Goal: Task Accomplishment & Management: Complete application form

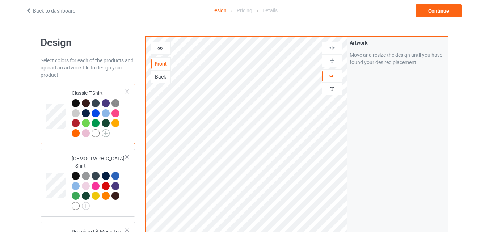
click at [105, 131] on img at bounding box center [106, 133] width 8 height 8
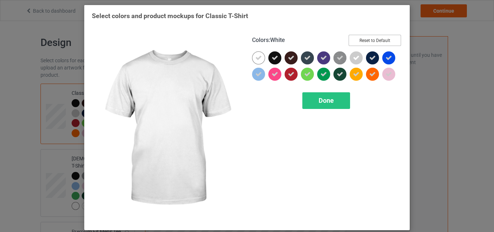
click at [361, 43] on button "Reset to Default" at bounding box center [375, 40] width 52 height 11
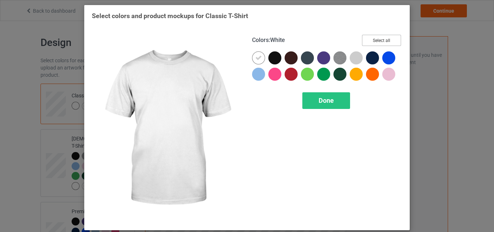
click at [362, 43] on button "Select all" at bounding box center [381, 40] width 39 height 11
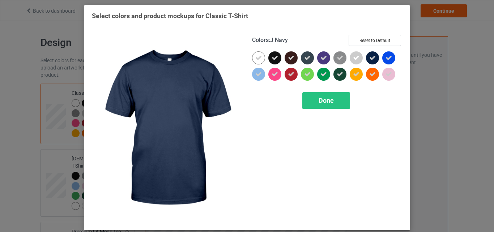
click at [370, 59] on icon at bounding box center [373, 58] width 7 height 7
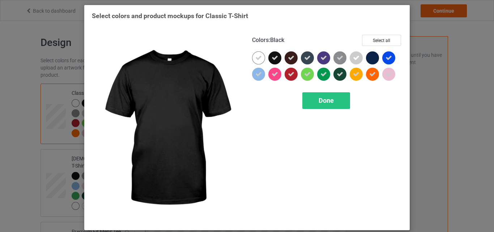
click at [276, 59] on div at bounding box center [275, 57] width 13 height 13
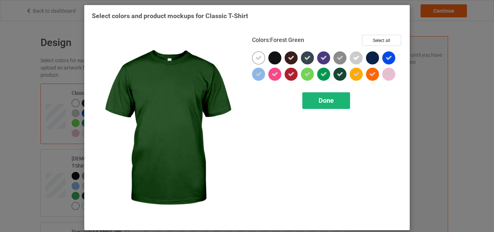
drag, startPoint x: 319, startPoint y: 110, endPoint x: 329, endPoint y: 104, distance: 11.7
click at [329, 104] on div "Colors : Forest Green Select all Done" at bounding box center [327, 129] width 160 height 198
click at [329, 104] on span "Done" at bounding box center [326, 101] width 15 height 8
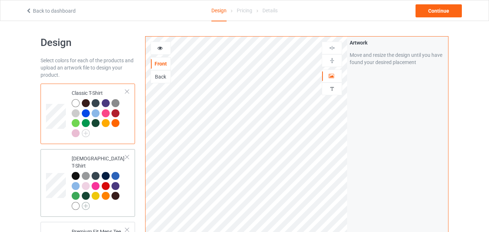
click at [87, 202] on img at bounding box center [86, 206] width 8 height 8
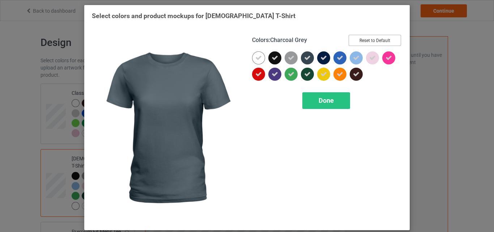
click at [371, 38] on button "Reset to Default" at bounding box center [375, 40] width 52 height 11
click at [362, 40] on button "Select all" at bounding box center [381, 40] width 39 height 11
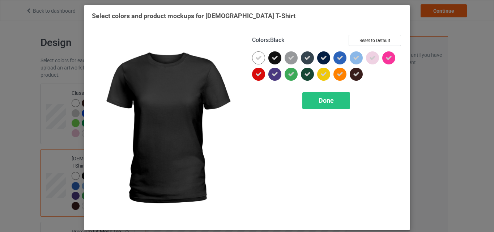
click at [272, 58] on icon at bounding box center [275, 58] width 7 height 7
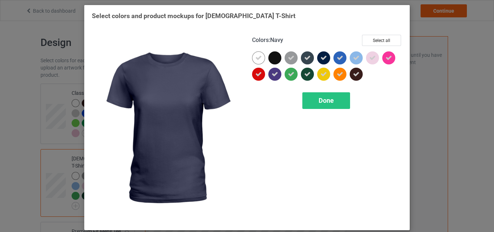
click at [317, 57] on div at bounding box center [323, 57] width 13 height 13
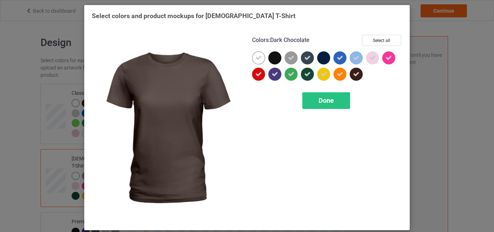
click at [356, 70] on div at bounding box center [356, 74] width 13 height 13
click at [329, 101] on span "Done" at bounding box center [326, 101] width 15 height 8
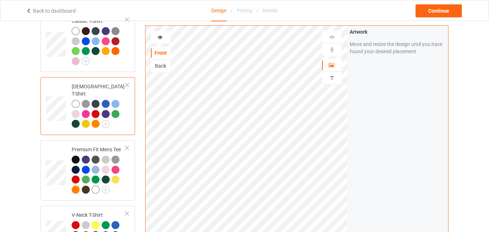
scroll to position [78, 0]
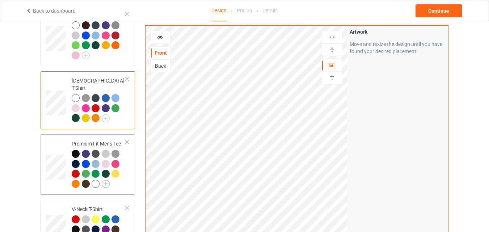
click at [109, 180] on img at bounding box center [106, 184] width 8 height 8
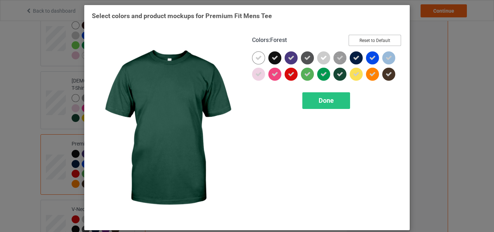
click at [382, 43] on button "Reset to Default" at bounding box center [375, 40] width 52 height 11
click at [382, 43] on button "Select all" at bounding box center [381, 40] width 39 height 11
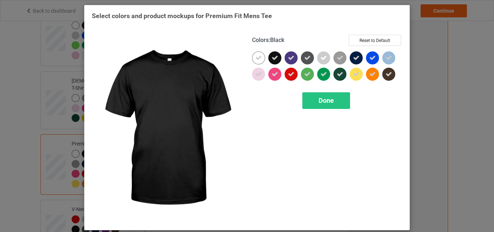
click at [273, 58] on icon at bounding box center [275, 58] width 7 height 7
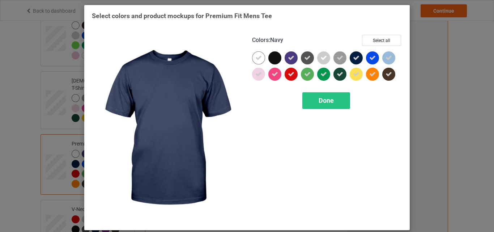
click at [355, 56] on icon at bounding box center [356, 58] width 7 height 7
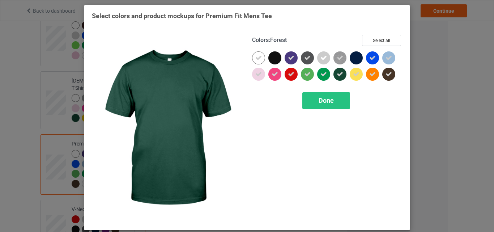
click at [339, 71] on icon at bounding box center [340, 74] width 7 height 7
click at [326, 100] on span "Done" at bounding box center [326, 101] width 15 height 8
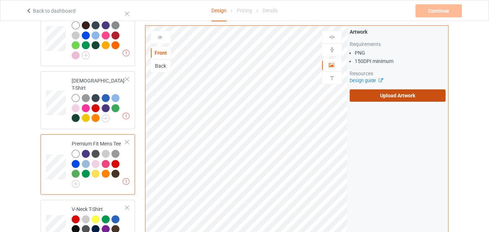
click at [367, 97] on label "Upload Artwork" at bounding box center [398, 95] width 96 height 12
click at [0, 0] on input "Upload Artwork" at bounding box center [0, 0] width 0 height 0
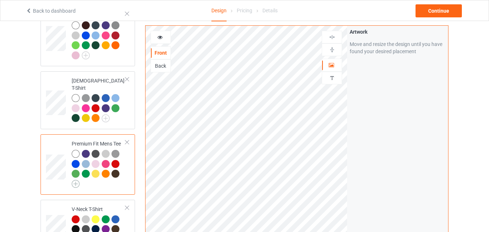
click at [79, 180] on img at bounding box center [76, 184] width 8 height 8
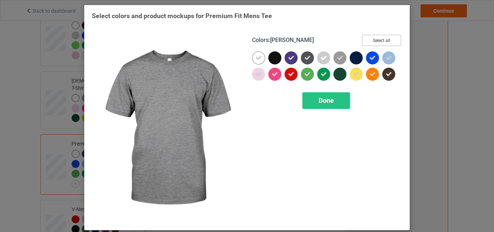
click at [384, 36] on button "Select all" at bounding box center [381, 40] width 39 height 11
click at [384, 36] on button "Reset to Default" at bounding box center [375, 40] width 52 height 11
click at [384, 36] on button "Select all" at bounding box center [381, 40] width 39 height 11
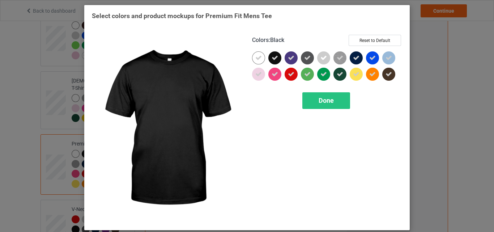
click at [269, 60] on div at bounding box center [275, 57] width 13 height 13
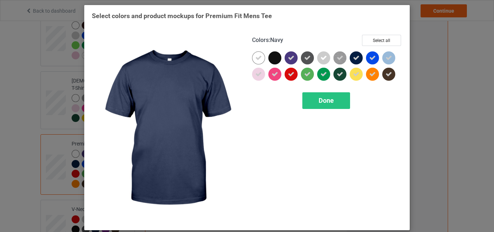
click at [350, 57] on div at bounding box center [356, 57] width 13 height 13
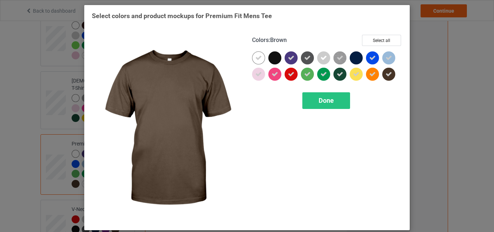
click at [394, 72] on div at bounding box center [391, 76] width 16 height 16
click at [339, 98] on div "Done" at bounding box center [327, 100] width 48 height 17
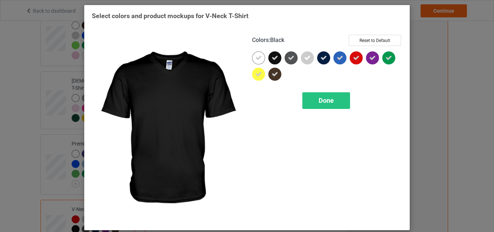
drag, startPoint x: 274, startPoint y: 55, endPoint x: 271, endPoint y: 72, distance: 17.2
click at [271, 72] on div at bounding box center [327, 67] width 150 height 33
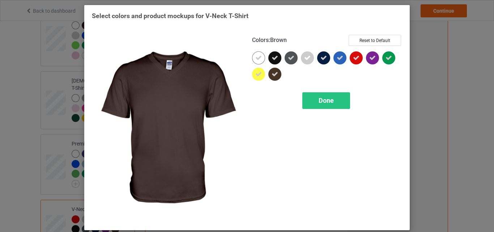
click at [272, 72] on icon at bounding box center [275, 74] width 7 height 7
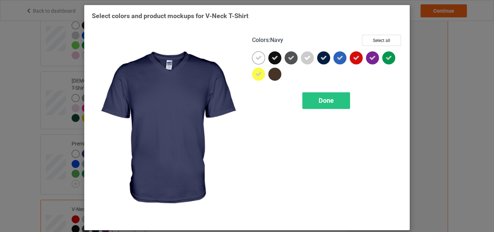
click at [322, 60] on icon at bounding box center [324, 58] width 7 height 7
click at [336, 98] on div "Done" at bounding box center [327, 100] width 48 height 17
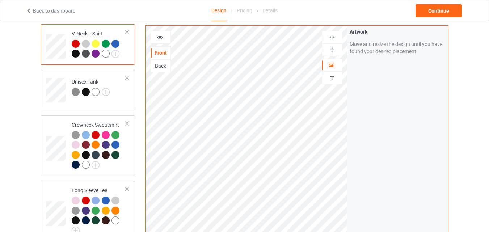
scroll to position [254, 0]
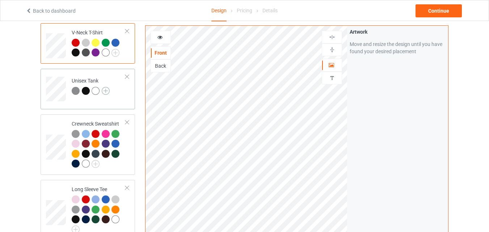
click at [106, 88] on img at bounding box center [106, 91] width 8 height 8
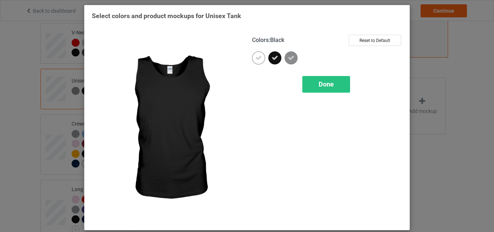
click at [272, 58] on icon at bounding box center [275, 58] width 7 height 7
click at [334, 90] on div "Done" at bounding box center [327, 84] width 48 height 17
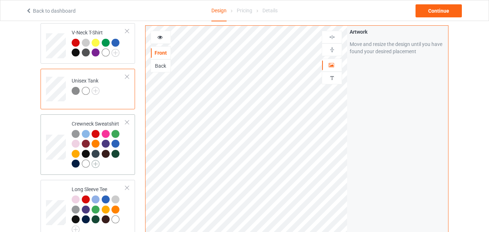
click at [95, 160] on img at bounding box center [96, 164] width 8 height 8
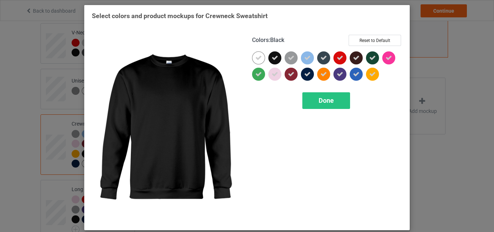
click at [276, 62] on div at bounding box center [275, 57] width 13 height 13
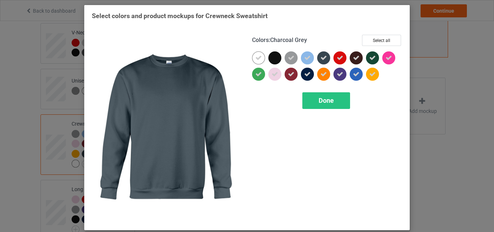
click at [327, 61] on div at bounding box center [323, 57] width 13 height 13
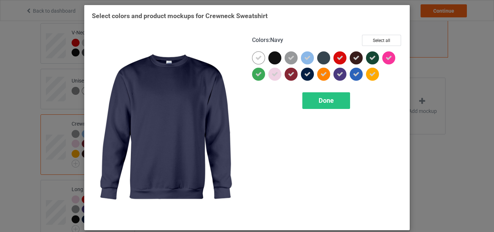
click at [308, 74] on icon at bounding box center [307, 74] width 7 height 7
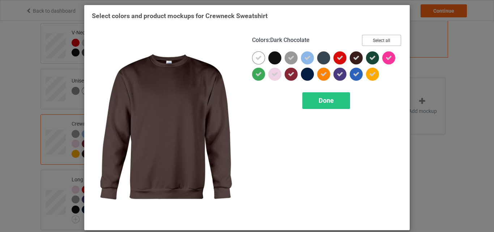
click at [370, 44] on button "Select all" at bounding box center [381, 40] width 39 height 11
click at [370, 44] on button "Reset to Default" at bounding box center [375, 40] width 52 height 11
click at [370, 44] on button "Select all" at bounding box center [381, 40] width 39 height 11
drag, startPoint x: 366, startPoint y: 53, endPoint x: 357, endPoint y: 54, distance: 9.1
click at [357, 54] on div at bounding box center [327, 67] width 150 height 33
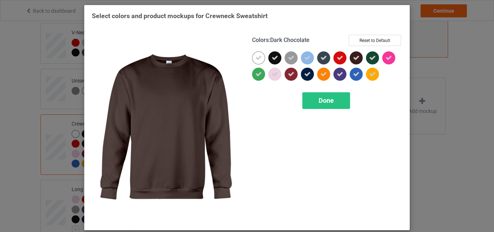
click at [357, 54] on div at bounding box center [356, 57] width 13 height 13
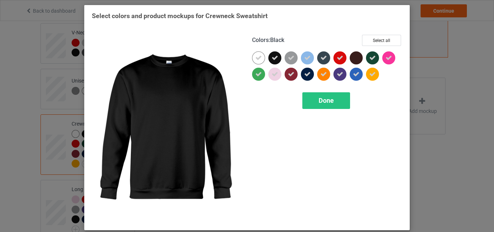
click at [278, 59] on div at bounding box center [275, 57] width 13 height 13
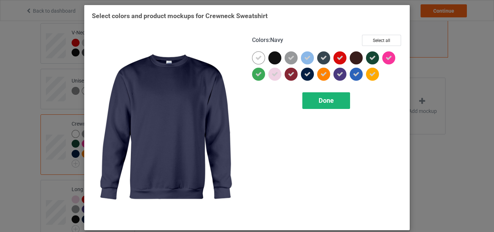
click at [321, 106] on div "Done" at bounding box center [327, 100] width 48 height 17
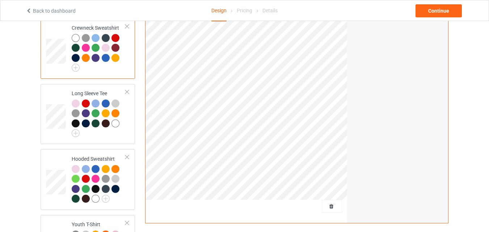
scroll to position [372, 0]
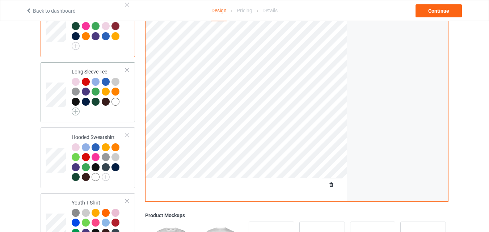
click at [79, 107] on img at bounding box center [76, 111] width 8 height 8
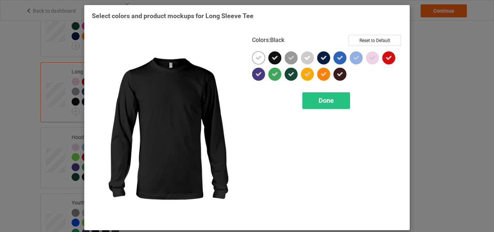
click at [272, 59] on icon at bounding box center [275, 58] width 7 height 7
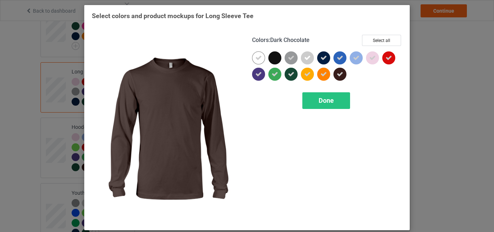
click at [339, 74] on icon at bounding box center [340, 74] width 7 height 7
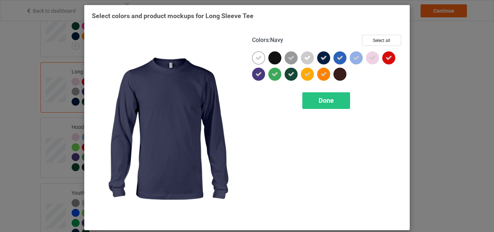
click at [326, 59] on div at bounding box center [323, 57] width 13 height 13
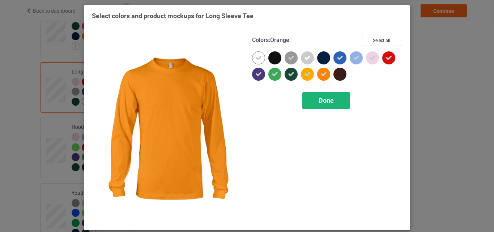
click at [332, 100] on span "Done" at bounding box center [326, 101] width 15 height 8
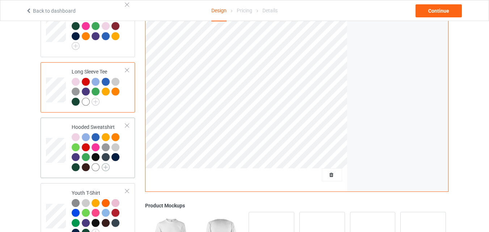
click at [106, 165] on img at bounding box center [106, 167] width 8 height 8
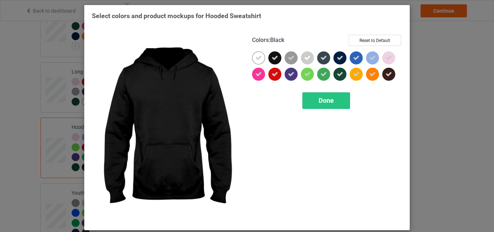
click at [275, 58] on icon at bounding box center [275, 58] width 7 height 7
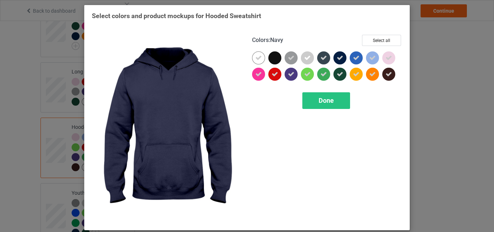
click at [337, 55] on icon at bounding box center [340, 58] width 7 height 7
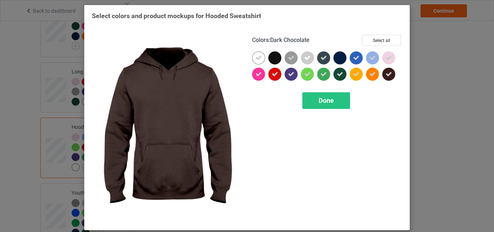
click at [386, 76] on icon at bounding box center [389, 74] width 7 height 7
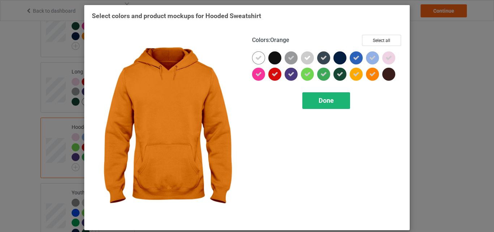
click at [330, 105] on div "Done" at bounding box center [327, 100] width 48 height 17
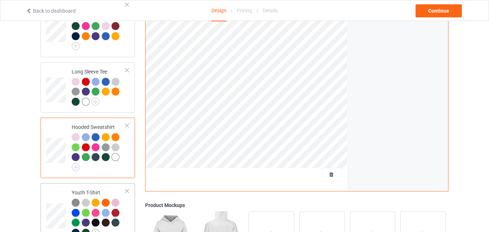
click at [94, 229] on img at bounding box center [96, 233] width 8 height 8
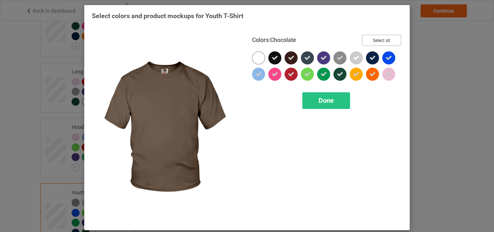
click at [375, 40] on button "Select all" at bounding box center [381, 40] width 39 height 11
click at [375, 40] on button "Reset to Default" at bounding box center [375, 40] width 52 height 11
click at [375, 40] on button "Select all" at bounding box center [381, 40] width 39 height 11
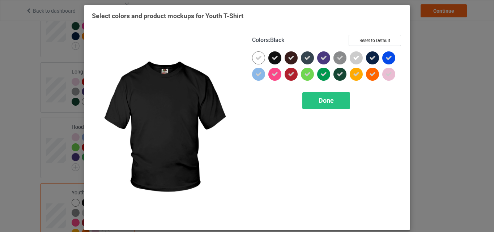
click at [274, 59] on icon at bounding box center [275, 58] width 7 height 7
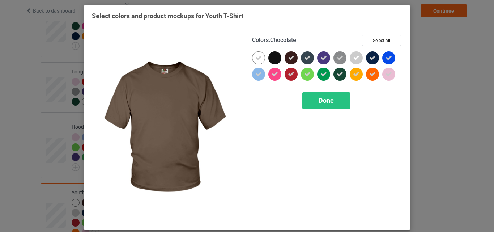
click at [290, 59] on icon at bounding box center [291, 58] width 7 height 7
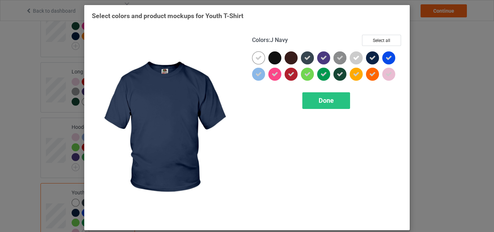
click at [374, 56] on div at bounding box center [372, 57] width 13 height 13
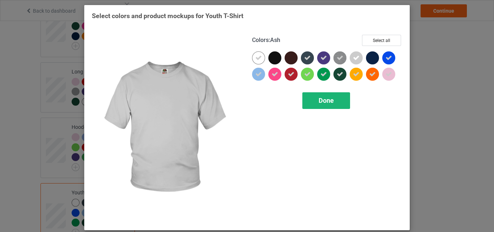
click at [334, 97] on div "Done" at bounding box center [327, 100] width 48 height 17
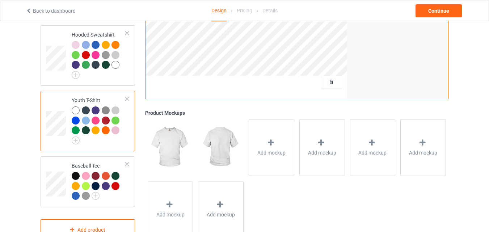
scroll to position [484, 0]
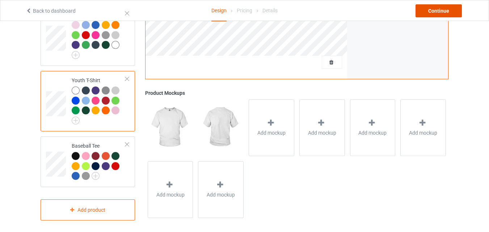
click at [437, 8] on div "Continue" at bounding box center [439, 10] width 46 height 13
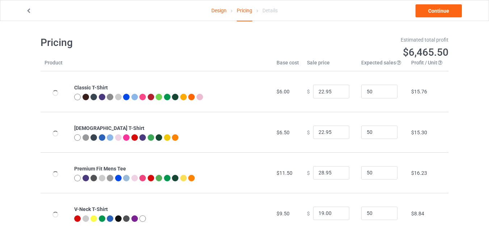
click at [220, 13] on link "Design" at bounding box center [218, 10] width 15 height 20
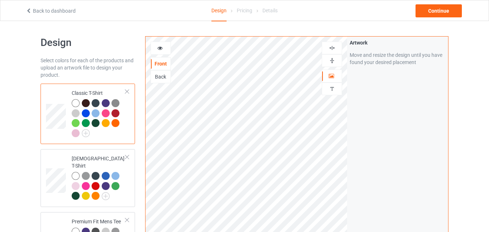
click at [165, 77] on div "Back" at bounding box center [161, 76] width 20 height 7
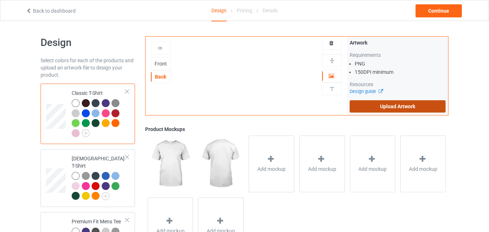
click at [366, 104] on label "Upload Artwork" at bounding box center [398, 106] width 96 height 12
click at [0, 0] on input "Upload Artwork" at bounding box center [0, 0] width 0 height 0
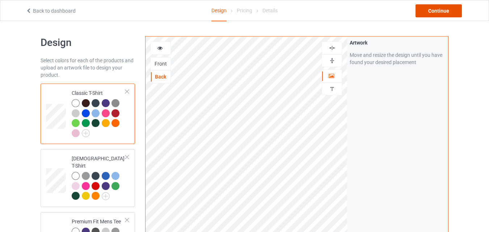
click at [436, 11] on div "Continue" at bounding box center [439, 10] width 46 height 13
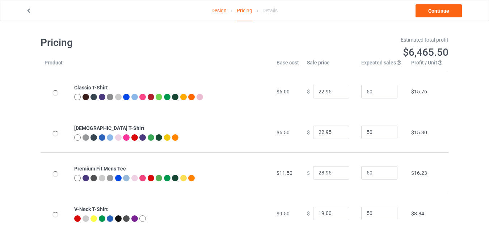
type input "26.95"
type input "32.95"
type input "30.95"
type input "28.95"
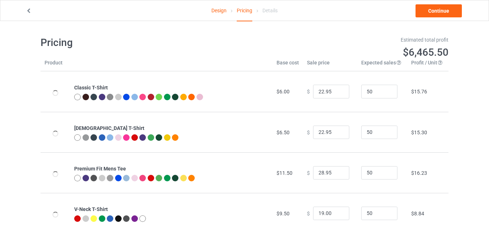
type input "39.95"
type input "31.95"
type input "46.95"
type input "26.95"
type input "39.95"
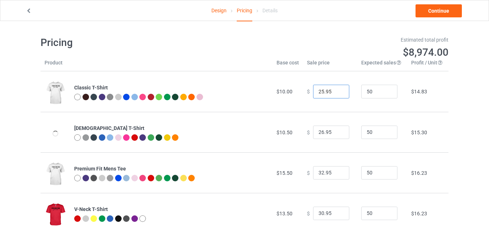
click at [336, 94] on input "25.95" at bounding box center [331, 92] width 36 height 14
click at [336, 94] on input "24.95" at bounding box center [331, 92] width 36 height 14
click at [336, 94] on input "23.95" at bounding box center [331, 92] width 36 height 14
click at [336, 94] on input "22.95" at bounding box center [331, 92] width 36 height 14
click at [336, 94] on input "21.95" at bounding box center [331, 92] width 36 height 14
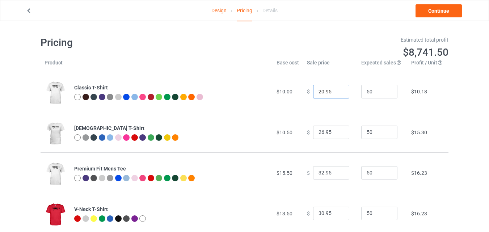
click at [336, 94] on input "20.95" at bounding box center [331, 92] width 36 height 14
click at [336, 94] on input "19.95" at bounding box center [331, 92] width 36 height 14
click at [336, 94] on input "18.95" at bounding box center [331, 92] width 36 height 14
click at [336, 94] on input "17.95" at bounding box center [331, 92] width 36 height 14
click at [338, 94] on input "16.95" at bounding box center [331, 92] width 36 height 14
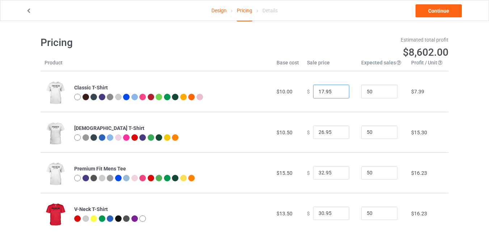
type input "17.95"
click at [337, 90] on input "17.95" at bounding box center [331, 92] width 36 height 14
click at [336, 134] on input "25.95" at bounding box center [331, 133] width 36 height 14
click at [336, 134] on input "24.95" at bounding box center [331, 133] width 36 height 14
click at [336, 134] on input "23.95" at bounding box center [331, 133] width 36 height 14
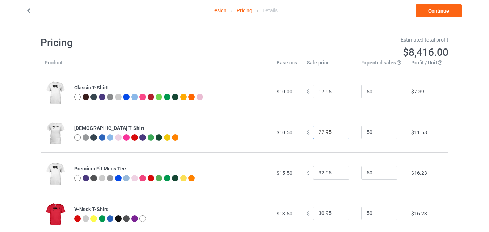
click at [336, 134] on input "22.95" at bounding box center [331, 133] width 36 height 14
click at [336, 134] on input "21.95" at bounding box center [331, 133] width 36 height 14
click at [336, 134] on input "20.95" at bounding box center [331, 133] width 36 height 14
click at [336, 134] on input "19.95" at bounding box center [331, 133] width 36 height 14
click at [336, 134] on input "18.95" at bounding box center [331, 133] width 36 height 14
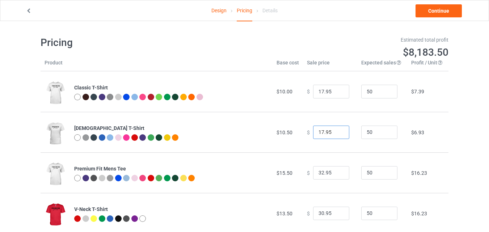
type input "17.95"
click at [336, 134] on input "17.95" at bounding box center [331, 133] width 36 height 14
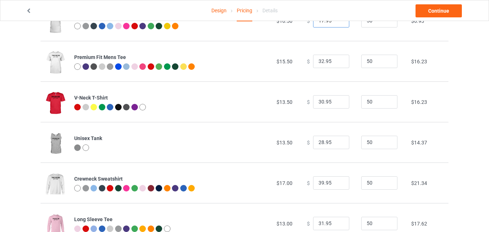
scroll to position [114, 0]
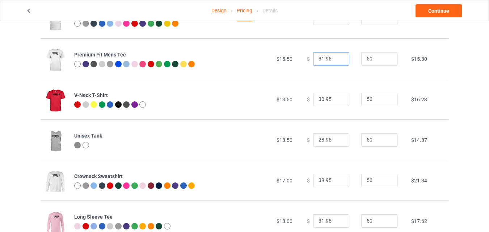
click at [337, 60] on input "31.95" at bounding box center [331, 59] width 36 height 14
click at [337, 60] on input "30.95" at bounding box center [331, 59] width 36 height 14
click at [337, 60] on input "29.95" at bounding box center [331, 59] width 36 height 14
click at [337, 60] on input "28.95" at bounding box center [331, 59] width 36 height 14
click at [337, 60] on input "27.95" at bounding box center [331, 59] width 36 height 14
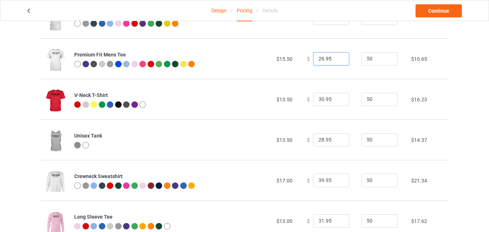
click at [337, 60] on input "26.95" at bounding box center [331, 59] width 36 height 14
click at [337, 60] on input "25.95" at bounding box center [331, 59] width 36 height 14
click at [337, 60] on input "24.95" at bounding box center [331, 59] width 36 height 14
click at [337, 60] on input "23.95" at bounding box center [331, 59] width 36 height 14
click at [337, 60] on input "22.95" at bounding box center [331, 59] width 36 height 14
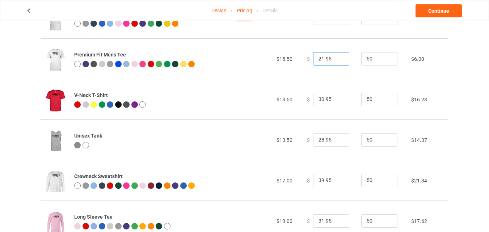
type input "21.95"
click at [337, 60] on input "21.95" at bounding box center [331, 59] width 36 height 14
click at [336, 102] on input "29.95" at bounding box center [331, 100] width 36 height 14
click at [336, 102] on input "28.95" at bounding box center [331, 100] width 36 height 14
click at [336, 102] on input "27.95" at bounding box center [331, 100] width 36 height 14
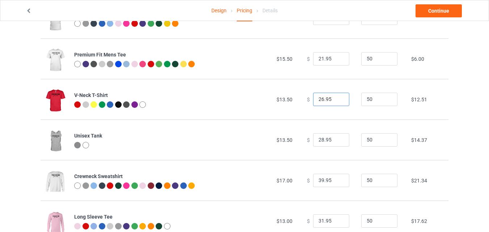
click at [336, 102] on input "26.95" at bounding box center [331, 100] width 36 height 14
click at [336, 102] on input "25.95" at bounding box center [331, 100] width 36 height 14
click at [336, 102] on input "24.95" at bounding box center [331, 100] width 36 height 14
click at [336, 102] on input "23.95" at bounding box center [331, 100] width 36 height 14
click at [336, 102] on input "22.95" at bounding box center [331, 100] width 36 height 14
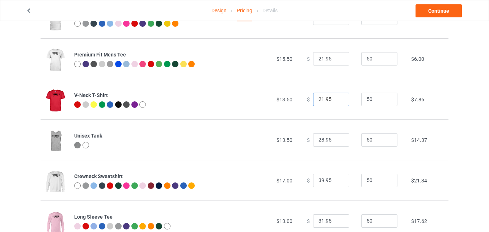
click at [336, 102] on input "21.95" at bounding box center [331, 100] width 36 height 14
click at [336, 102] on input "20.95" at bounding box center [331, 100] width 36 height 14
type input "19.95"
click at [336, 102] on input "19.95" at bounding box center [331, 100] width 36 height 14
click at [337, 142] on input "27.95" at bounding box center [331, 140] width 36 height 14
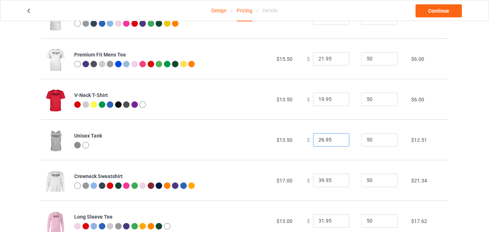
click at [337, 142] on input "26.95" at bounding box center [331, 140] width 36 height 14
click at [337, 142] on input "25.95" at bounding box center [331, 140] width 36 height 14
click at [337, 142] on input "24.95" at bounding box center [331, 140] width 36 height 14
click at [337, 142] on input "23.95" at bounding box center [331, 140] width 36 height 14
click at [337, 142] on input "22.95" at bounding box center [331, 140] width 36 height 14
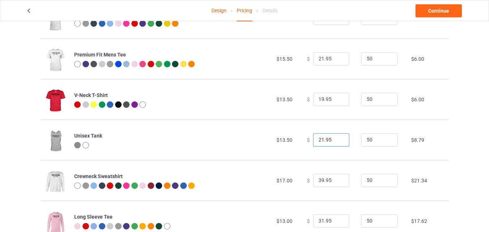
click at [337, 142] on input "21.95" at bounding box center [331, 140] width 36 height 14
click at [337, 142] on input "20.95" at bounding box center [331, 140] width 36 height 14
type input "19.95"
click at [337, 142] on input "19.95" at bounding box center [331, 140] width 36 height 14
click at [337, 182] on input "38.95" at bounding box center [331, 181] width 36 height 14
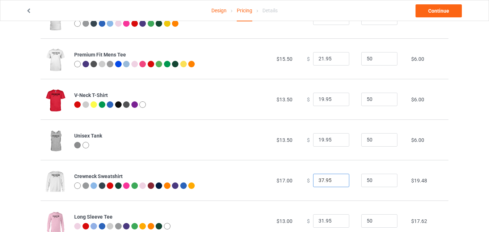
click at [337, 182] on input "37.95" at bounding box center [331, 181] width 36 height 14
click at [337, 182] on input "36.95" at bounding box center [331, 181] width 36 height 14
click at [337, 182] on input "35.95" at bounding box center [331, 181] width 36 height 14
click at [337, 182] on input "34.95" at bounding box center [331, 181] width 36 height 14
click at [337, 182] on input "33.95" at bounding box center [331, 181] width 36 height 14
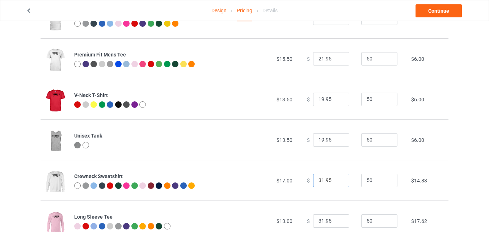
click at [337, 182] on input "31.95" at bounding box center [331, 181] width 36 height 14
click at [337, 182] on input "30.95" at bounding box center [331, 181] width 36 height 14
click at [337, 182] on input "29.95" at bounding box center [331, 181] width 36 height 14
click at [337, 182] on input "28.95" at bounding box center [331, 181] width 36 height 14
click at [337, 182] on input "27.95" at bounding box center [331, 181] width 36 height 14
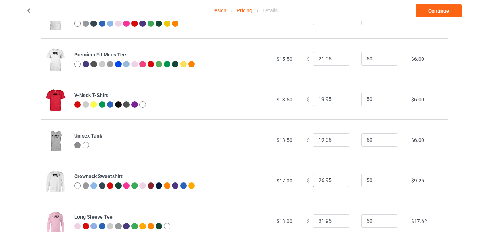
click at [337, 182] on input "26.95" at bounding box center [331, 181] width 36 height 14
click at [337, 182] on input "25.95" at bounding box center [331, 181] width 36 height 14
type input "24.95"
click at [337, 182] on input "24.95" at bounding box center [331, 181] width 36 height 14
click at [338, 140] on input "20.95" at bounding box center [331, 140] width 36 height 14
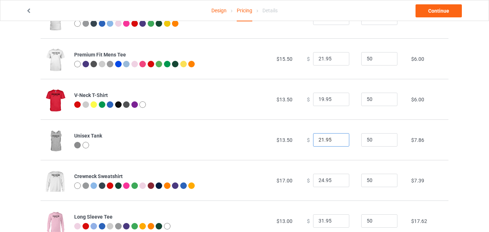
type input "21.95"
click at [338, 140] on input "21.95" at bounding box center [331, 140] width 36 height 14
click at [338, 98] on input "20.95" at bounding box center [331, 100] width 36 height 14
type input "21.95"
click at [338, 98] on input "21.95" at bounding box center [331, 100] width 36 height 14
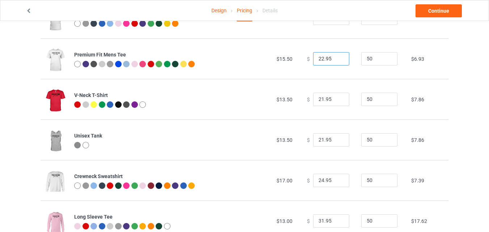
click at [338, 58] on input "22.95" at bounding box center [331, 59] width 36 height 14
type input "23.95"
click at [338, 58] on input "23.95" at bounding box center [331, 59] width 36 height 14
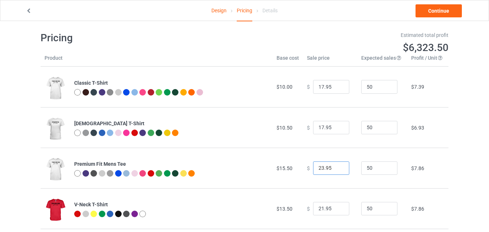
scroll to position [0, 0]
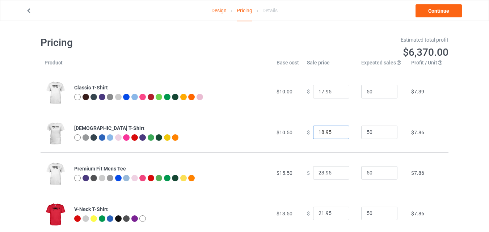
type input "18.95"
click at [336, 130] on input "18.95" at bounding box center [331, 133] width 36 height 14
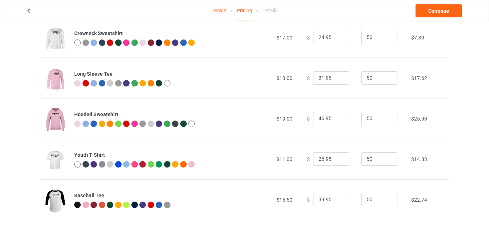
scroll to position [260, 0]
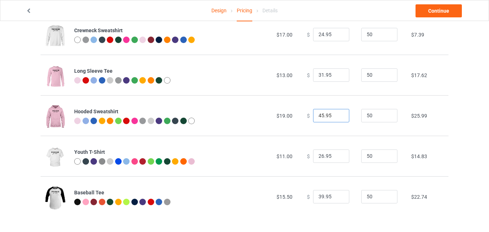
click at [338, 118] on input "45.95" at bounding box center [331, 116] width 36 height 14
click at [338, 118] on input "36.95" at bounding box center [331, 116] width 36 height 14
click at [338, 118] on input "35.95" at bounding box center [331, 116] width 36 height 14
click at [338, 118] on input "34.95" at bounding box center [331, 116] width 36 height 14
click at [338, 118] on input "33.95" at bounding box center [331, 116] width 36 height 14
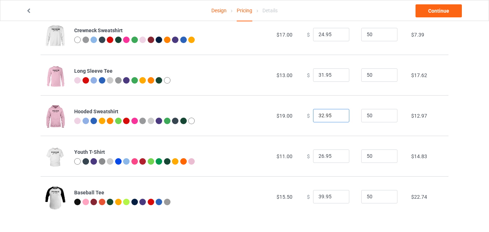
click at [338, 118] on input "32.95" at bounding box center [331, 116] width 36 height 14
click at [338, 118] on input "31.95" at bounding box center [331, 116] width 36 height 14
type input "30.95"
click at [338, 118] on input "30.95" at bounding box center [331, 116] width 36 height 14
click at [337, 158] on input "25.95" at bounding box center [331, 156] width 36 height 14
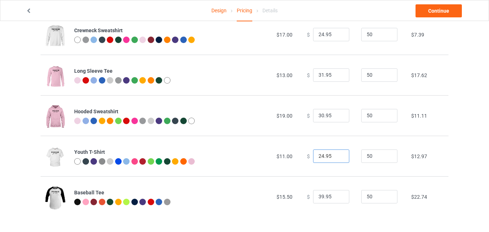
click at [337, 158] on input "24.95" at bounding box center [331, 156] width 36 height 14
click at [337, 158] on input "18.95" at bounding box center [331, 156] width 36 height 14
click at [337, 158] on input "17.95" at bounding box center [331, 156] width 36 height 14
click at [337, 154] on input "18.95" at bounding box center [331, 156] width 36 height 14
click at [337, 154] on input "19.95" at bounding box center [331, 156] width 36 height 14
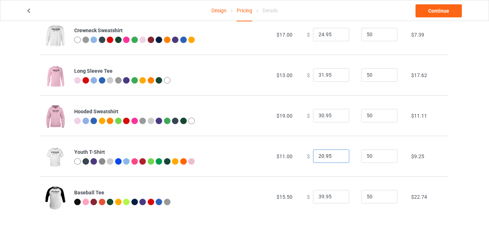
click at [337, 154] on input "20.95" at bounding box center [331, 156] width 36 height 14
click at [324, 157] on input "20.95" at bounding box center [331, 156] width 36 height 14
type input "19.95"
click at [335, 159] on input "19.95" at bounding box center [331, 156] width 36 height 14
click at [337, 198] on input "38.95" at bounding box center [331, 197] width 36 height 14
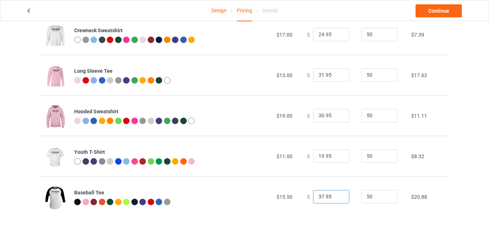
click at [337, 198] on input "37.95" at bounding box center [331, 197] width 36 height 14
click at [337, 198] on input "36.95" at bounding box center [331, 197] width 36 height 14
click at [337, 198] on input "27.95" at bounding box center [331, 197] width 36 height 14
click at [337, 198] on input "26.95" at bounding box center [331, 197] width 36 height 14
click at [337, 198] on input "25.95" at bounding box center [331, 197] width 36 height 14
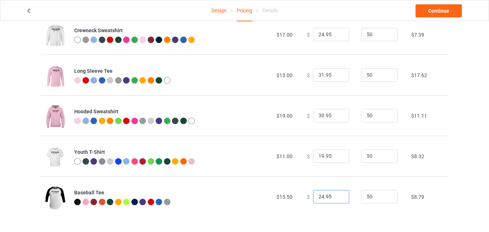
type input "24.95"
click at [337, 198] on input "24.95" at bounding box center [331, 197] width 36 height 14
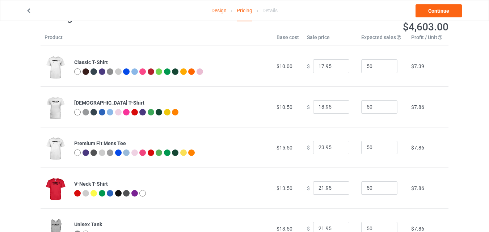
scroll to position [0, 0]
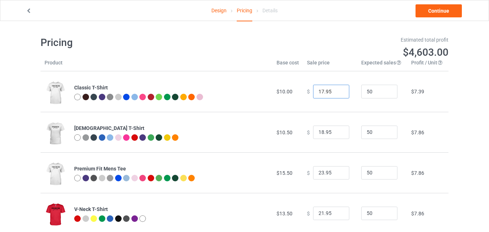
click at [324, 92] on input "17.95" at bounding box center [331, 92] width 36 height 14
click at [335, 93] on input "16.95" at bounding box center [331, 92] width 36 height 14
click at [338, 90] on input "17.95" at bounding box center [331, 92] width 36 height 14
type input "18.95"
click at [338, 90] on input "18.95" at bounding box center [331, 92] width 36 height 14
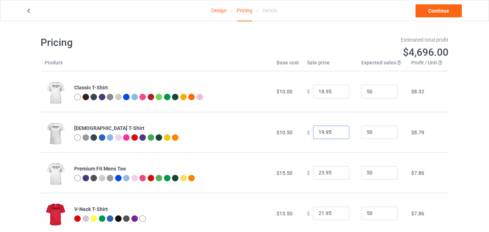
type input "19.95"
click at [337, 130] on input "19.95" at bounding box center [331, 133] width 36 height 14
type input "24.95"
click at [337, 170] on input "24.95" at bounding box center [331, 173] width 36 height 14
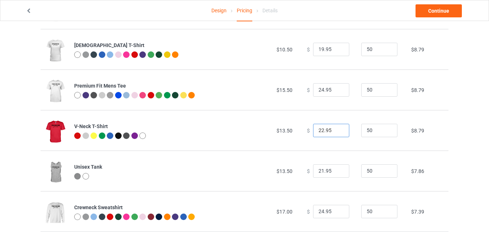
type input "22.95"
click at [337, 128] on input "22.95" at bounding box center [331, 131] width 36 height 14
type input "22.95"
click at [336, 169] on input "22.95" at bounding box center [331, 171] width 36 height 14
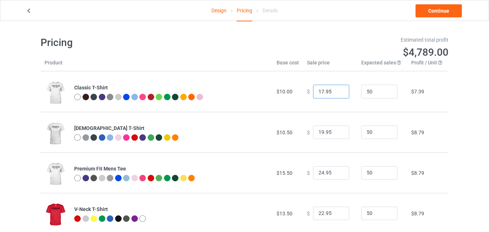
type input "17.95"
click at [338, 94] on input "17.95" at bounding box center [331, 92] width 36 height 14
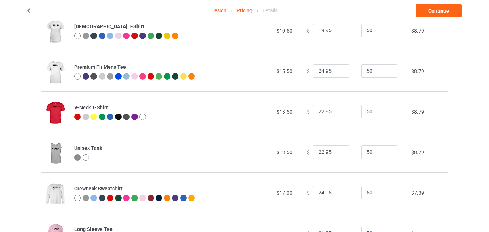
scroll to position [102, 0]
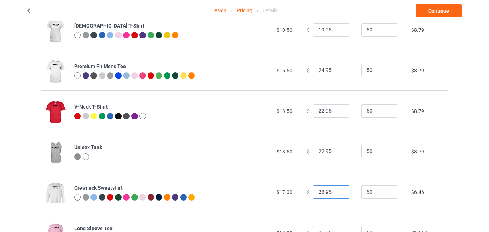
type input "23.95"
click at [337, 195] on input "23.95" at bounding box center [331, 192] width 36 height 14
click at [442, 13] on link "Continue" at bounding box center [439, 10] width 46 height 13
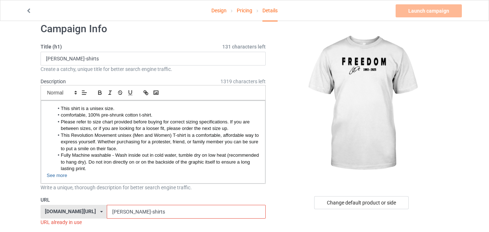
scroll to position [80, 0]
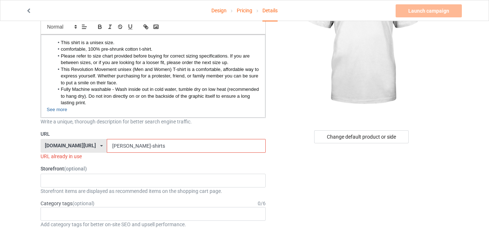
click at [153, 143] on input "[PERSON_NAME]-shirts" at bounding box center [186, 146] width 159 height 14
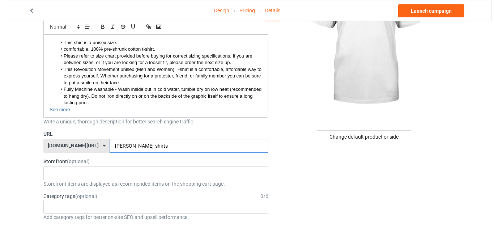
scroll to position [0, 0]
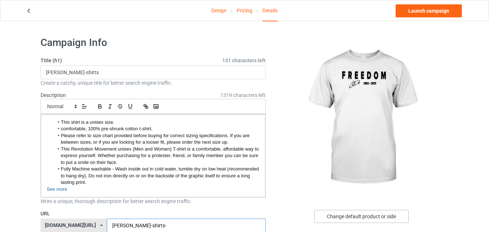
type input "[PERSON_NAME]-shirts-"
click at [362, 216] on div "Change default product or side" at bounding box center [361, 216] width 94 height 13
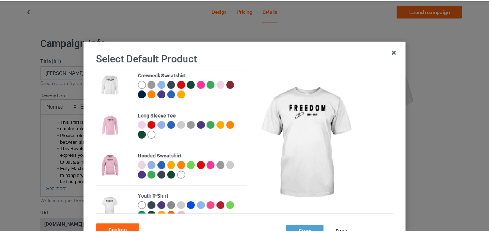
scroll to position [212, 0]
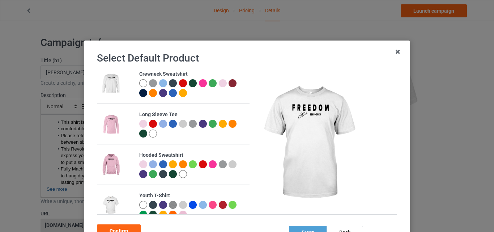
click at [111, 167] on img at bounding box center [111, 164] width 20 height 25
click at [182, 175] on div at bounding box center [183, 174] width 8 height 8
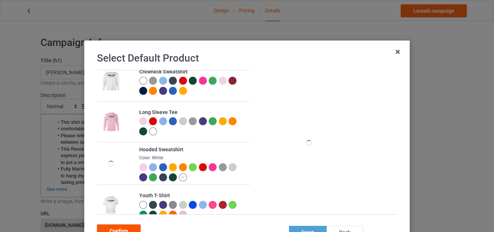
click at [134, 225] on div "Confirm" at bounding box center [119, 230] width 44 height 13
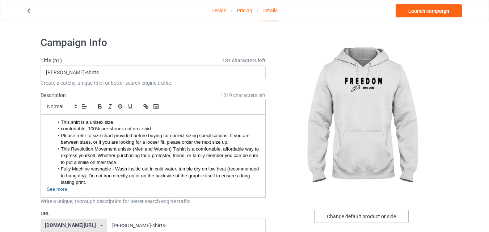
click at [351, 220] on div "Change default product or side" at bounding box center [361, 216] width 94 height 13
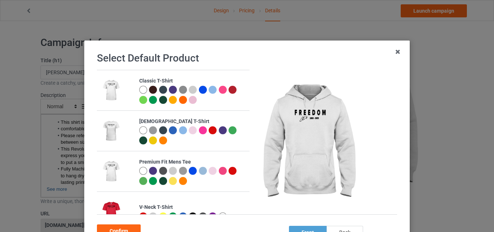
click at [338, 226] on div "back" at bounding box center [345, 232] width 37 height 13
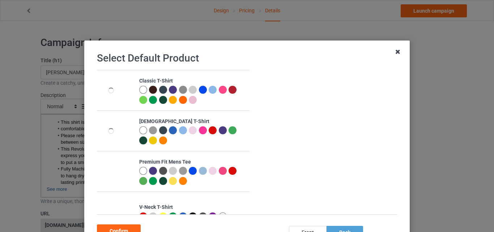
click at [398, 52] on icon at bounding box center [398, 52] width 12 height 12
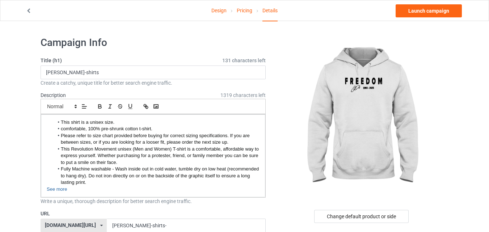
click at [222, 10] on link "Design" at bounding box center [218, 10] width 15 height 20
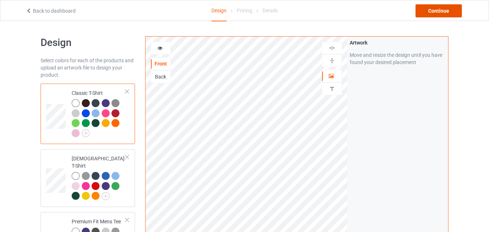
click at [432, 9] on div "Continue" at bounding box center [439, 10] width 46 height 13
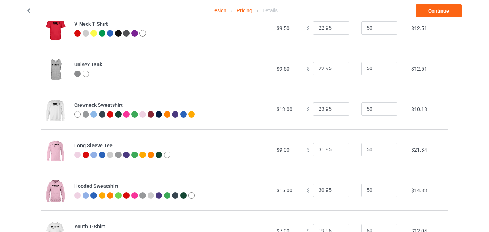
type input "26.95"
type input "32.95"
type input "30.95"
type input "28.95"
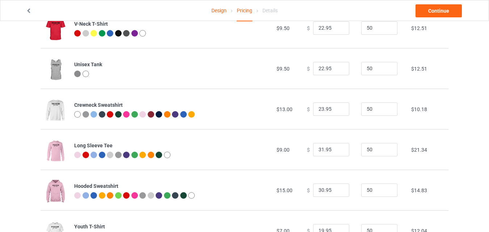
type input "39.95"
type input "46.95"
type input "26.95"
type input "39.95"
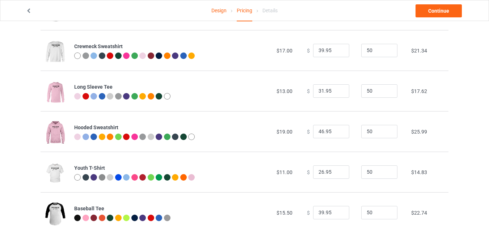
scroll to position [260, 0]
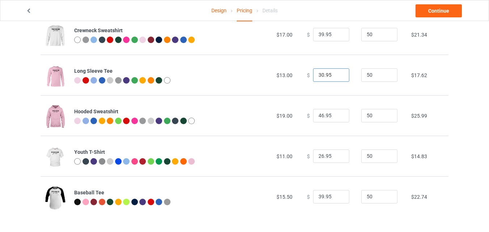
click at [337, 77] on input "30.95" at bounding box center [331, 75] width 36 height 14
click at [337, 77] on input "29.95" at bounding box center [331, 75] width 36 height 14
click at [337, 77] on input "28.95" at bounding box center [331, 75] width 36 height 14
click at [337, 77] on input "27.95" at bounding box center [331, 75] width 36 height 14
click at [337, 77] on input "26.95" at bounding box center [331, 75] width 36 height 14
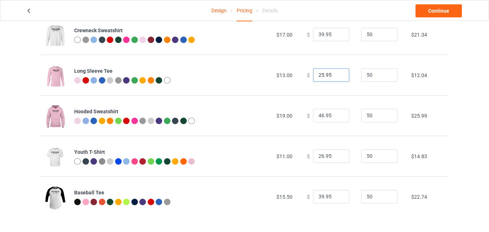
click at [337, 77] on input "25.95" at bounding box center [331, 75] width 36 height 14
type input "24.95"
click at [337, 77] on input "24.95" at bounding box center [331, 75] width 36 height 14
click at [337, 118] on input "45.95" at bounding box center [331, 116] width 36 height 14
click at [337, 118] on input "44.95" at bounding box center [331, 116] width 36 height 14
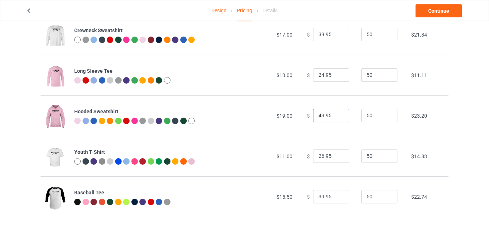
click at [337, 118] on input "43.95" at bounding box center [331, 116] width 36 height 14
click at [337, 118] on input "42.95" at bounding box center [331, 116] width 36 height 14
click at [337, 118] on input "41.95" at bounding box center [331, 116] width 36 height 14
click at [337, 118] on input "40.95" at bounding box center [331, 116] width 36 height 14
click at [337, 118] on input "39.95" at bounding box center [331, 116] width 36 height 14
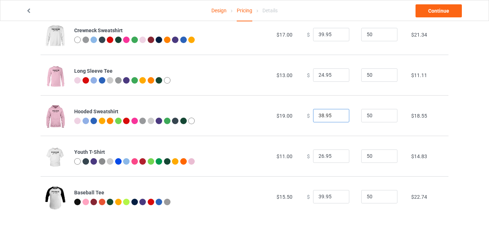
click at [337, 118] on input "38.95" at bounding box center [331, 116] width 36 height 14
click at [337, 118] on input "37.95" at bounding box center [331, 116] width 36 height 14
click at [337, 118] on input "36.95" at bounding box center [331, 116] width 36 height 14
click at [337, 118] on input "35.95" at bounding box center [331, 116] width 36 height 14
click at [337, 118] on input "33.95" at bounding box center [331, 116] width 36 height 14
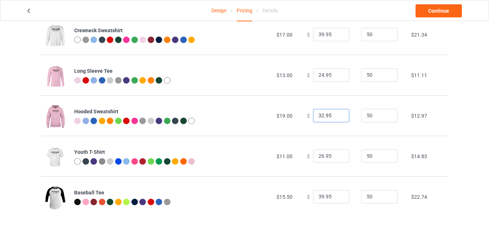
click at [337, 118] on input "32.95" at bounding box center [331, 116] width 36 height 14
click at [337, 118] on input "31.95" at bounding box center [331, 116] width 36 height 14
click at [337, 118] on input "30.95" at bounding box center [331, 116] width 36 height 14
click at [337, 118] on input "29.95" at bounding box center [331, 116] width 36 height 14
type input "30.95"
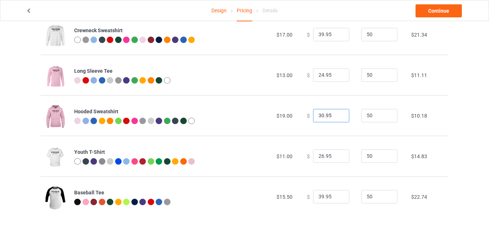
click at [337, 114] on input "30.95" at bounding box center [331, 116] width 36 height 14
click at [338, 157] on input "25.95" at bounding box center [331, 156] width 36 height 14
click at [338, 157] on input "24.95" at bounding box center [331, 156] width 36 height 14
type input "17.95"
click at [338, 157] on input "17.95" at bounding box center [331, 156] width 36 height 14
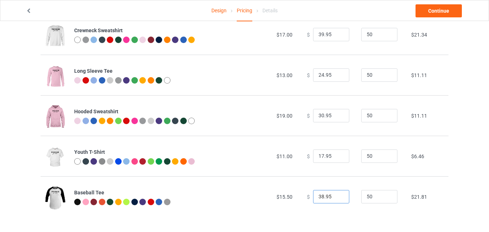
click at [338, 199] on input "38.95" at bounding box center [331, 197] width 36 height 14
click at [338, 199] on input "31.95" at bounding box center [331, 197] width 36 height 14
click at [338, 199] on input "30.95" at bounding box center [331, 197] width 36 height 14
click at [338, 199] on input "29.95" at bounding box center [331, 197] width 36 height 14
click at [338, 199] on input "28.95" at bounding box center [331, 197] width 36 height 14
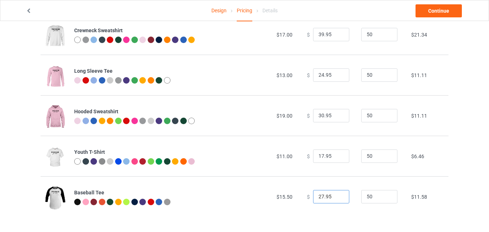
click at [337, 199] on input "27.95" at bounding box center [331, 197] width 36 height 14
click at [337, 199] on input "26.95" at bounding box center [331, 197] width 36 height 14
type input "25.95"
click at [337, 199] on input "25.95" at bounding box center [331, 197] width 36 height 14
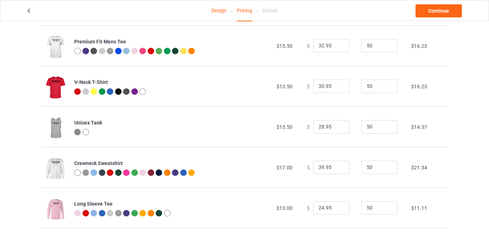
scroll to position [126, 0]
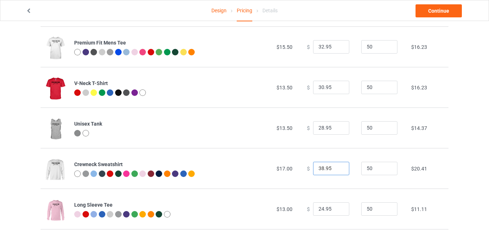
click at [338, 170] on input "38.95" at bounding box center [331, 169] width 36 height 14
click at [338, 170] on input "30.95" at bounding box center [331, 169] width 36 height 14
type input "29.95"
click at [338, 170] on input "29.95" at bounding box center [331, 169] width 36 height 14
click at [338, 131] on input "27.95" at bounding box center [331, 128] width 36 height 14
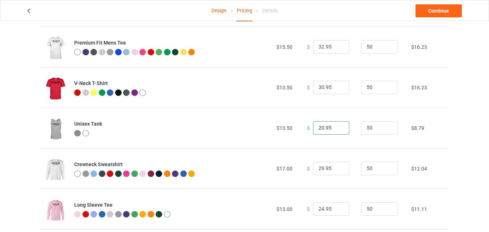
click at [338, 131] on input "20.95" at bounding box center [331, 128] width 36 height 14
click at [338, 126] on input "21.95" at bounding box center [331, 128] width 36 height 14
click at [338, 126] on input "22.95" at bounding box center [331, 128] width 36 height 14
type input "23.95"
click at [338, 126] on input "23.95" at bounding box center [331, 128] width 36 height 14
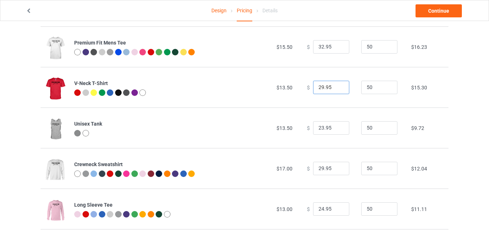
click at [337, 90] on input "29.95" at bounding box center [331, 88] width 36 height 14
click at [337, 90] on input "28.95" at bounding box center [331, 88] width 36 height 14
click at [337, 90] on input "27.95" at bounding box center [331, 88] width 36 height 14
click at [337, 90] on input "26.95" at bounding box center [331, 88] width 36 height 14
click at [337, 90] on input "25.95" at bounding box center [331, 88] width 36 height 14
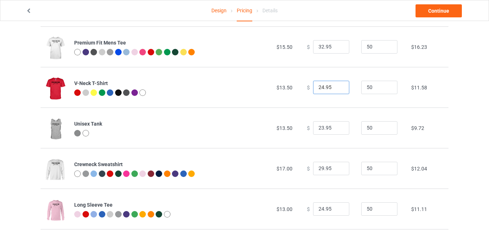
click at [337, 90] on input "24.95" at bounding box center [331, 88] width 36 height 14
type input "23.95"
click at [337, 90] on input "23.95" at bounding box center [331, 88] width 36 height 14
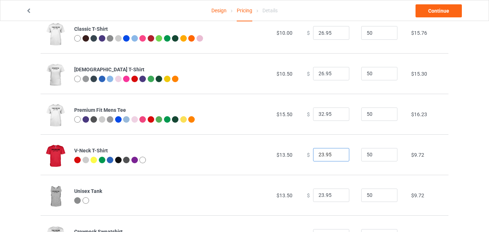
scroll to position [52, 0]
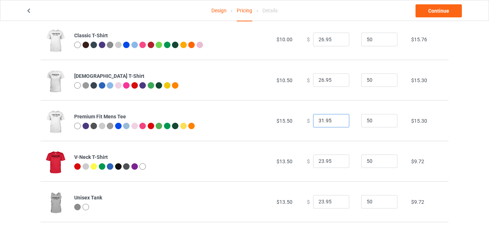
click at [337, 124] on input "31.95" at bounding box center [331, 121] width 36 height 14
click at [337, 124] on input "30.95" at bounding box center [331, 121] width 36 height 14
click at [337, 124] on input "29.95" at bounding box center [331, 121] width 36 height 14
click at [337, 124] on input "28.95" at bounding box center [331, 121] width 36 height 14
click at [337, 124] on input "27.95" at bounding box center [331, 121] width 36 height 14
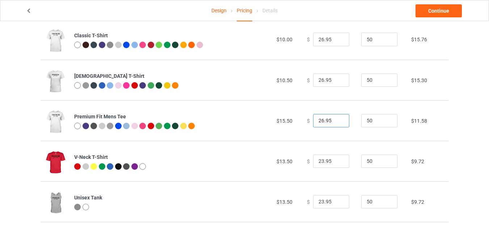
click at [337, 124] on input "26.95" at bounding box center [331, 121] width 36 height 14
type input "25.95"
click at [337, 124] on input "25.95" at bounding box center [331, 121] width 36 height 14
click at [337, 81] on input "25.95" at bounding box center [331, 80] width 36 height 14
click at [337, 81] on input "24.95" at bounding box center [331, 80] width 36 height 14
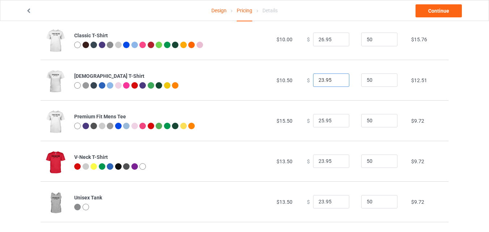
click at [337, 81] on input "23.95" at bounding box center [331, 80] width 36 height 14
click at [337, 81] on input "22.95" at bounding box center [331, 80] width 36 height 14
click at [337, 81] on input "21.95" at bounding box center [331, 80] width 36 height 14
click at [337, 81] on input "20.95" at bounding box center [331, 80] width 36 height 14
type input "19.95"
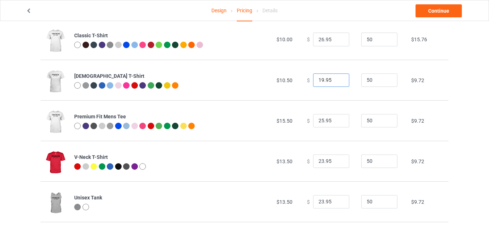
click at [337, 81] on input "19.95" at bounding box center [331, 80] width 36 height 14
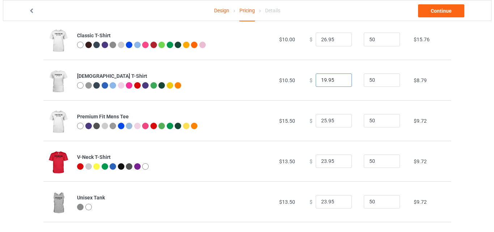
scroll to position [0, 0]
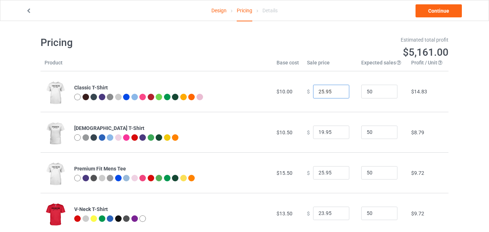
click at [336, 93] on input "25.95" at bounding box center [331, 92] width 36 height 14
click at [336, 93] on input "18.95" at bounding box center [331, 92] width 36 height 14
click at [336, 93] on input "17.95" at bounding box center [331, 92] width 36 height 14
click at [336, 93] on input "16.95" at bounding box center [331, 92] width 36 height 14
type input "17.95"
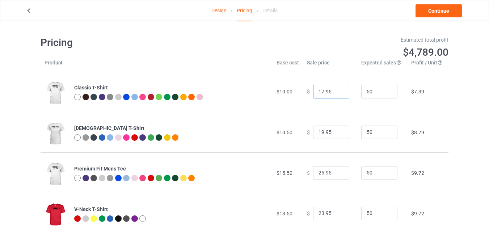
click at [336, 89] on input "17.95" at bounding box center [331, 92] width 36 height 14
click at [442, 12] on link "Continue" at bounding box center [439, 10] width 46 height 13
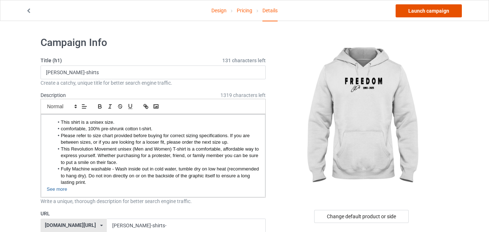
click at [442, 5] on link "Launch campaign" at bounding box center [429, 10] width 66 height 13
